Goal: Task Accomplishment & Management: Use online tool/utility

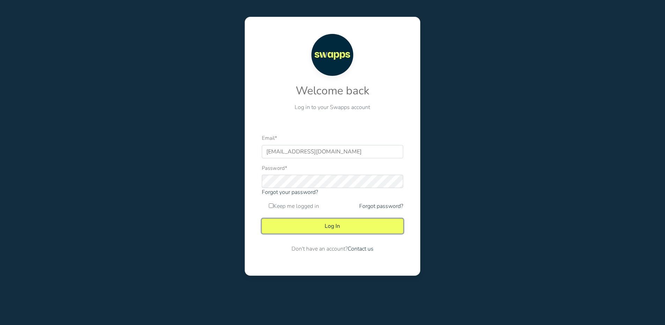
click at [345, 231] on button "Log In" at bounding box center [332, 226] width 141 height 15
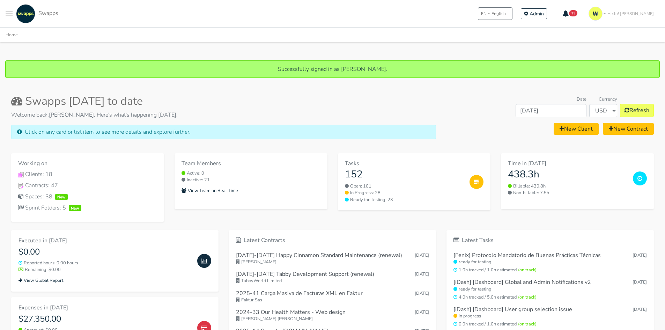
click at [8, 13] on span "Toggle navigation menu" at bounding box center [9, 13] width 7 height 1
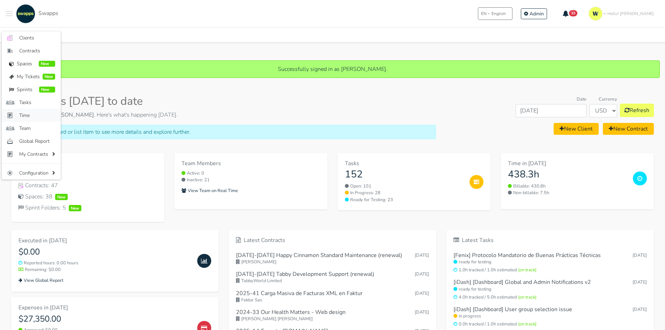
click at [26, 118] on span "Time" at bounding box center [37, 115] width 36 height 7
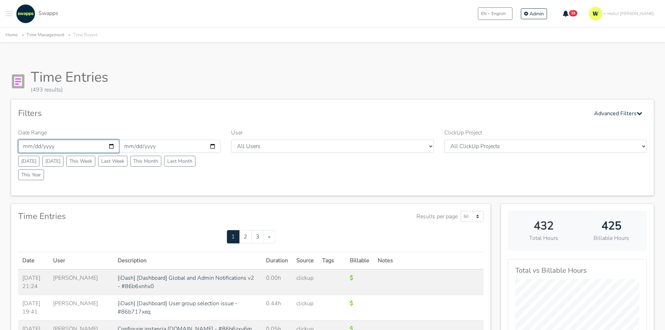
click at [111, 144] on input "2025-10-01" at bounding box center [68, 146] width 101 height 13
type input "[DATE]"
click at [212, 144] on input "2025-10-31" at bounding box center [169, 146] width 101 height 13
click at [212, 144] on input "[DATE]" at bounding box center [169, 146] width 101 height 13
type input "[DATE]"
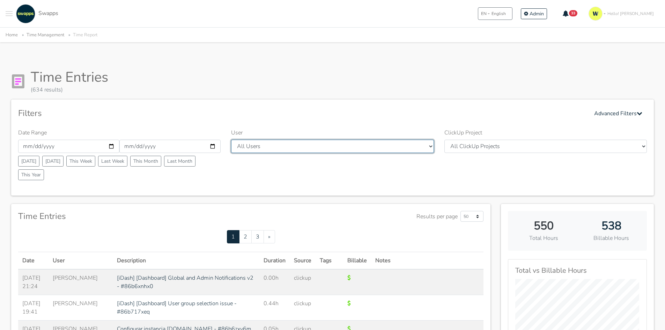
click at [320, 147] on select "All Users [PERSON_NAME] [PERSON_NAME] [GEOGRAPHIC_DATA] Swapps Tech [PERSON_NAM…" at bounding box center [332, 146] width 203 height 13
click at [337, 104] on div "Filters Advanced Filters Date Range 2025-09-29 2025-10-12 Today Yesterday This …" at bounding box center [332, 148] width 643 height 96
click at [321, 149] on select "All Users [PERSON_NAME] [PERSON_NAME] [GEOGRAPHIC_DATA] Swapps Tech [PERSON_NAM…" at bounding box center [332, 146] width 203 height 13
select select "23"
click at [231, 140] on select "All Users [PERSON_NAME] [PERSON_NAME] [GEOGRAPHIC_DATA] Swapps Tech [PERSON_NAM…" at bounding box center [332, 146] width 203 height 13
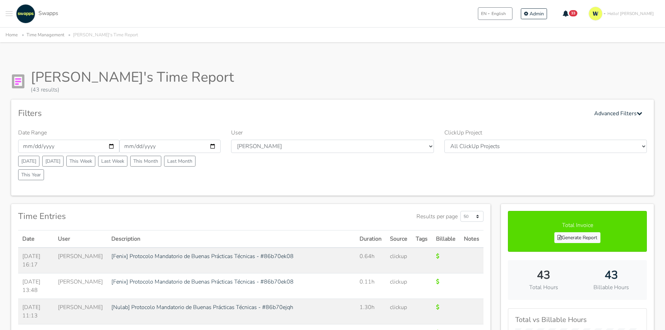
click at [468, 116] on div "Filters Advanced Filters" at bounding box center [332, 114] width 629 height 14
click at [266, 148] on select "All Users [PERSON_NAME] [PERSON_NAME] [GEOGRAPHIC_DATA] Swapps Tech [PERSON_NAM…" at bounding box center [332, 146] width 203 height 13
select select "42"
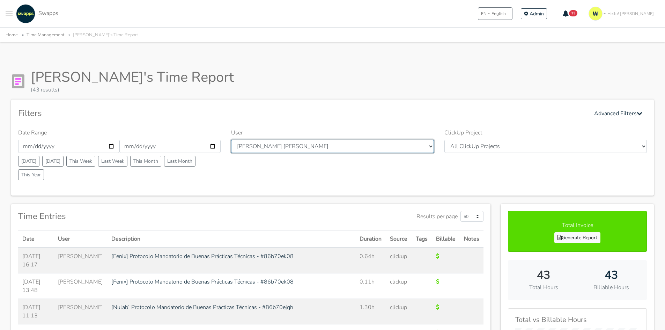
click at [231, 140] on select "All Users [PERSON_NAME] [PERSON_NAME] [GEOGRAPHIC_DATA] Swapps Tech [PERSON_NAM…" at bounding box center [332, 146] width 203 height 13
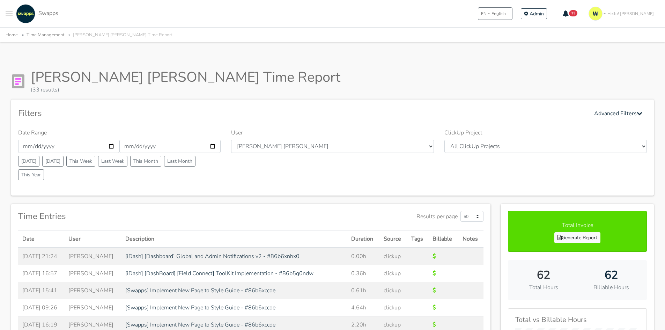
drag, startPoint x: 468, startPoint y: 99, endPoint x: 464, endPoint y: 99, distance: 4.2
click at [348, 141] on select "All Users [PERSON_NAME] [PERSON_NAME] [GEOGRAPHIC_DATA] Swapps Tech [PERSON_NAM…" at bounding box center [332, 146] width 203 height 13
select select "43"
click at [231, 140] on select "All Users [PERSON_NAME] [PERSON_NAME] [GEOGRAPHIC_DATA] Swapps Tech [PERSON_NAM…" at bounding box center [332, 146] width 203 height 13
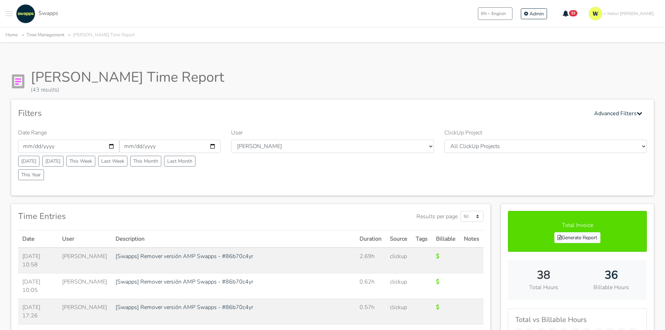
click at [308, 114] on div "Filters Advanced Filters" at bounding box center [332, 114] width 629 height 14
click at [277, 147] on select "All Users [PERSON_NAME] [PERSON_NAME] [GEOGRAPHIC_DATA] Swapps Tech [PERSON_NAM…" at bounding box center [332, 146] width 203 height 13
select select "39"
click at [231, 140] on select "All Users [PERSON_NAME] [PERSON_NAME] [GEOGRAPHIC_DATA] Swapps Tech [PERSON_NAM…" at bounding box center [332, 146] width 203 height 13
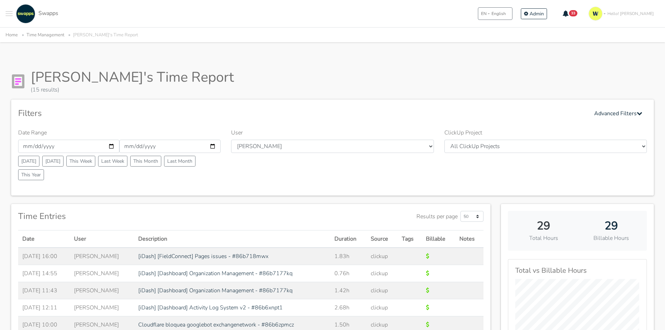
click at [350, 66] on div "Carlos's Time Report (15 results) Filters Advanced Filters Date Range 2025-09-2…" at bounding box center [333, 325] width 660 height 531
click at [308, 104] on div "Filters Advanced Filters Date Range 2025-09-29 2025-10-12 Today Yesterday This …" at bounding box center [332, 148] width 643 height 96
click at [287, 140] on div "User All Users Andres Cristian Mateo Angie Diego Swapps Tech Alejandra Tatiana …" at bounding box center [332, 156] width 213 height 54
click at [286, 150] on select "All Users Andres Cristian Mateo Angie Diego Swapps Tech Alejandra Tatiana Campo…" at bounding box center [332, 146] width 203 height 13
select select "44"
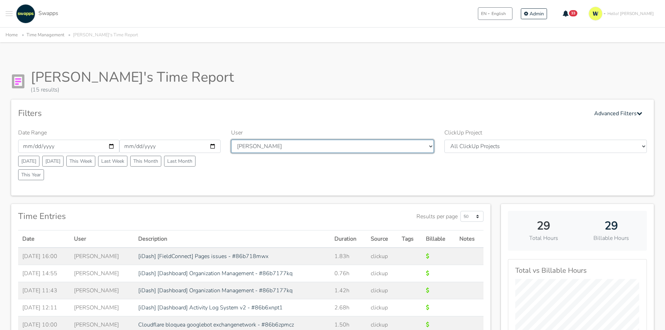
click at [231, 140] on select "All Users Andres Cristian Mateo Angie Diego Swapps Tech Alejandra Tatiana Campo…" at bounding box center [332, 146] width 203 height 13
click at [324, 84] on div "Carlos's Time Report (15 results)" at bounding box center [332, 81] width 643 height 25
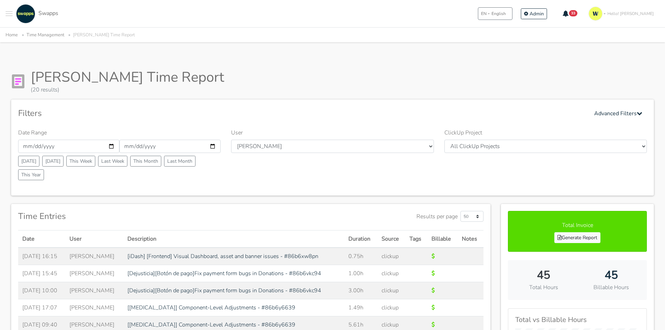
click at [449, 121] on div "Filters Advanced Filters Date Range [DATE] [DATE] [DATE] [DATE] This Week Last …" at bounding box center [332, 148] width 643 height 96
click at [392, 139] on div "User All Users [PERSON_NAME] [PERSON_NAME] [GEOGRAPHIC_DATA] Swapps Tech [PERSO…" at bounding box center [332, 156] width 213 height 54
click at [354, 148] on select "All Users [PERSON_NAME] [PERSON_NAME] [GEOGRAPHIC_DATA] Swapps Tech [PERSON_NAM…" at bounding box center [332, 146] width 203 height 13
select select "47"
click at [231, 140] on select "All Users [PERSON_NAME] [PERSON_NAME] [GEOGRAPHIC_DATA] Swapps Tech [PERSON_NAM…" at bounding box center [332, 146] width 203 height 13
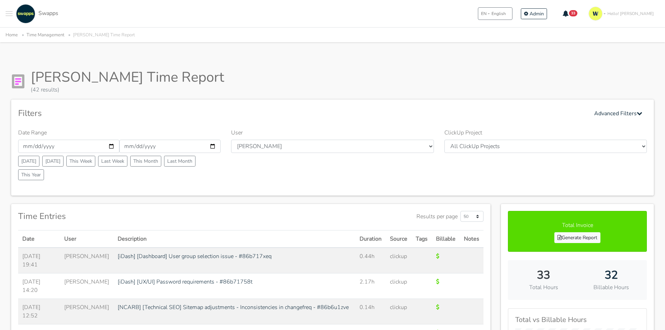
click at [482, 116] on div "Filters Advanced Filters" at bounding box center [332, 114] width 629 height 14
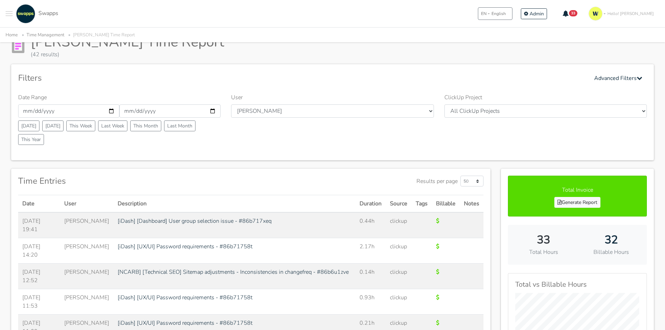
scroll to position [35, 0]
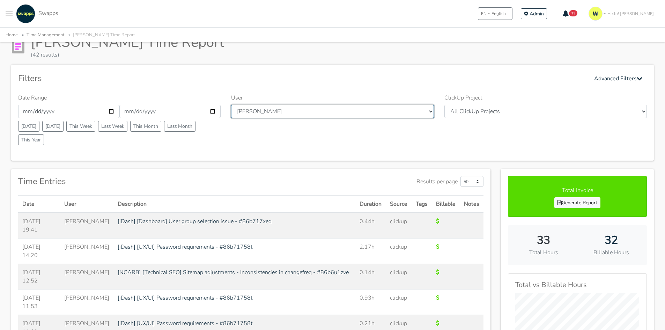
click at [329, 111] on select "All Users [PERSON_NAME] [PERSON_NAME] [GEOGRAPHIC_DATA] Swapps Tech [PERSON_NAM…" at bounding box center [332, 111] width 203 height 13
select select "28"
click at [231, 105] on select "All Users Andres Cristian Mateo Angie Diego Swapps Tech Alejandra Tatiana Campo…" at bounding box center [332, 111] width 203 height 13
click at [304, 82] on div "Filters Advanced Filters" at bounding box center [332, 79] width 629 height 14
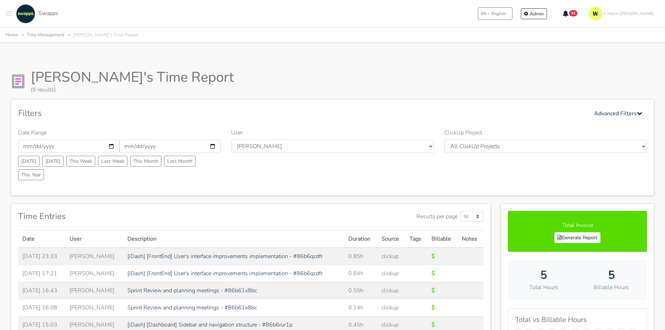
click at [430, 101] on div "Filters Advanced Filters Date Range 2025-09-29 2025-10-12 Today Yesterday This …" at bounding box center [332, 148] width 643 height 96
click at [372, 139] on div "User All Users Andres Cristian Mateo Angie Diego Swapps Tech Alejandra Tatiana …" at bounding box center [332, 156] width 213 height 54
click at [366, 145] on select "All Users Andres Cristian Mateo Angie Diego Swapps Tech Alejandra Tatiana Campo…" at bounding box center [332, 146] width 203 height 13
click at [276, 150] on select "All Users Andres Cristian Mateo Angie Diego Swapps Tech Alejandra Tatiana Campo…" at bounding box center [332, 146] width 203 height 13
select select "31"
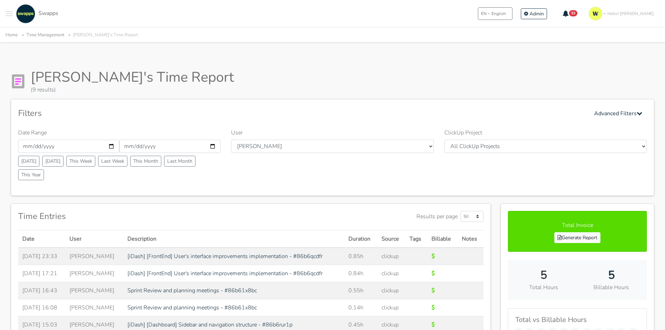
click at [304, 86] on div "Mateo's Time Report (9 results)" at bounding box center [332, 81] width 643 height 25
click at [452, 89] on div "Mateo's Time Report (9 results)" at bounding box center [332, 81] width 643 height 25
